Goal: Information Seeking & Learning: Learn about a topic

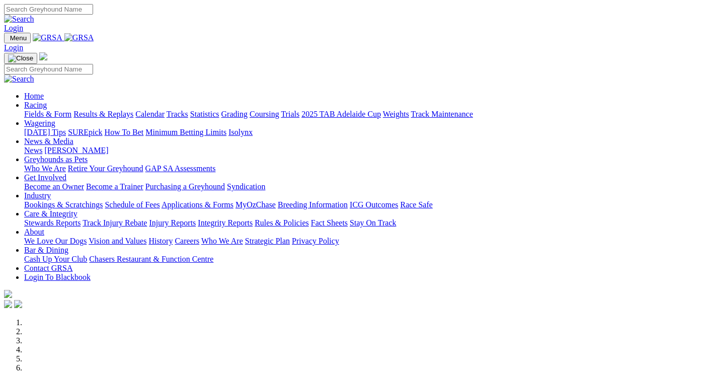
click at [47, 101] on link "Racing" at bounding box center [35, 105] width 23 height 9
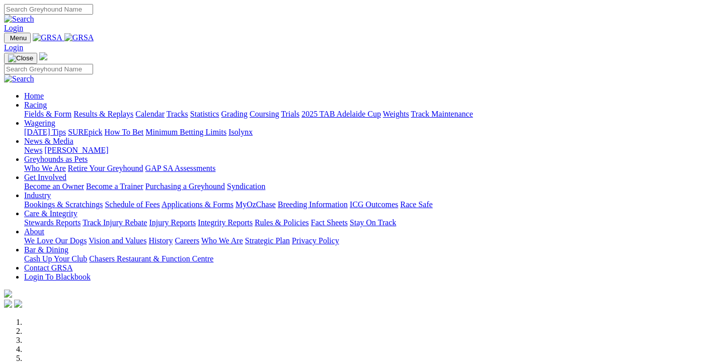
click at [47, 101] on link "Racing" at bounding box center [35, 105] width 23 height 9
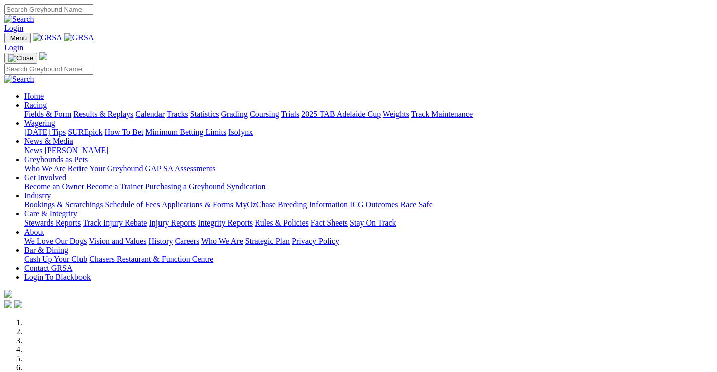
click at [47, 101] on link "Racing" at bounding box center [35, 105] width 23 height 9
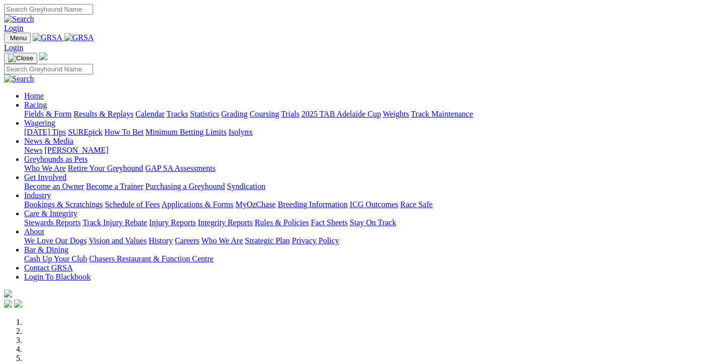
click at [40, 110] on link "Fields & Form" at bounding box center [47, 114] width 47 height 9
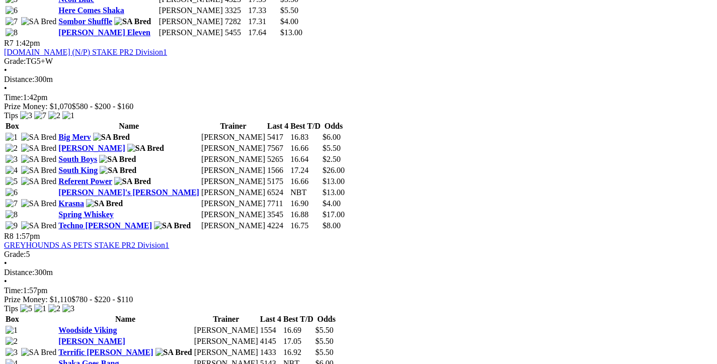
scroll to position [1158, 0]
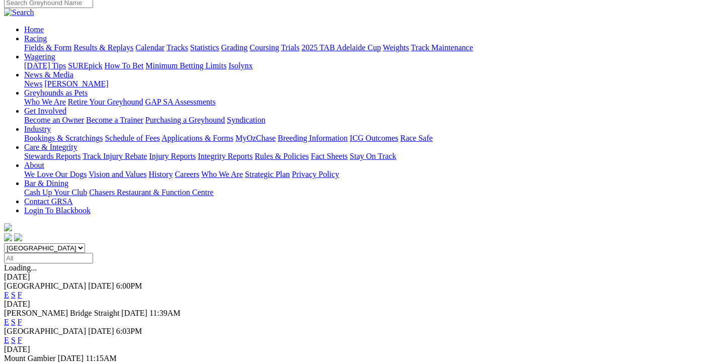
scroll to position [101, 0]
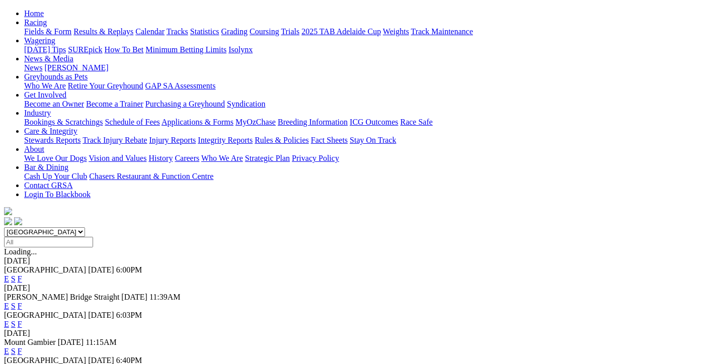
click at [22, 364] on link "F" at bounding box center [20, 369] width 5 height 9
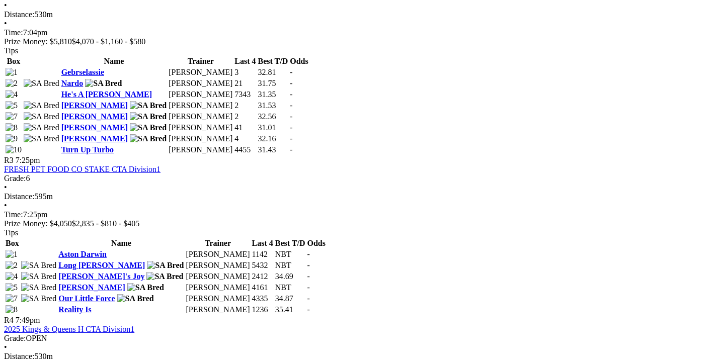
scroll to position [554, 0]
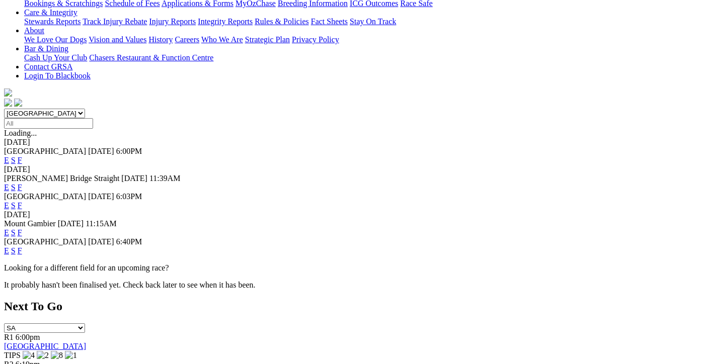
scroll to position [201, 0]
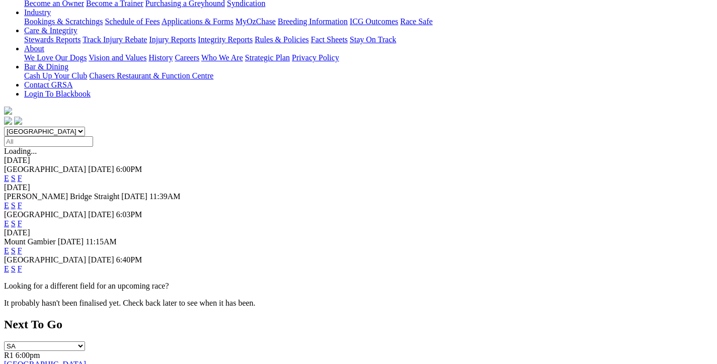
click at [22, 219] on link "F" at bounding box center [20, 223] width 5 height 9
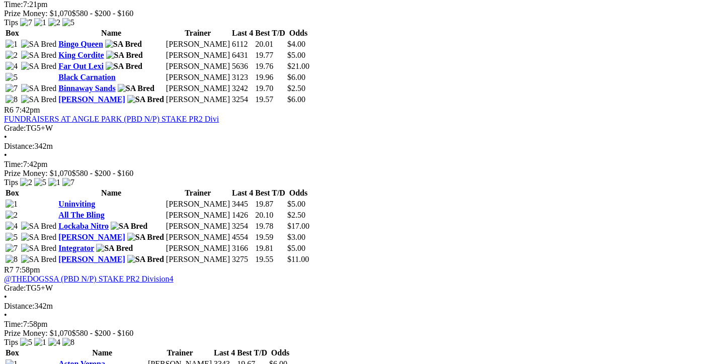
scroll to position [1258, 0]
